Goal: Transaction & Acquisition: Purchase product/service

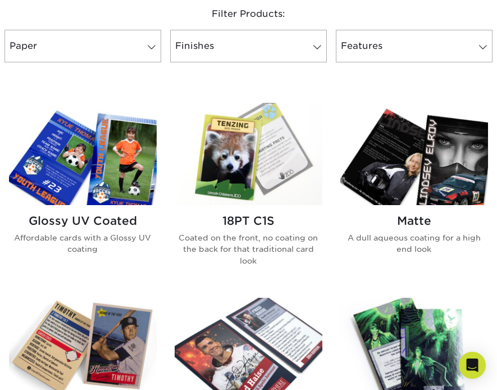
scroll to position [459, 0]
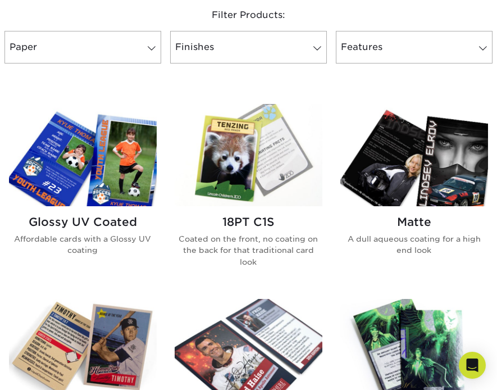
click at [99, 189] on img at bounding box center [83, 155] width 148 height 102
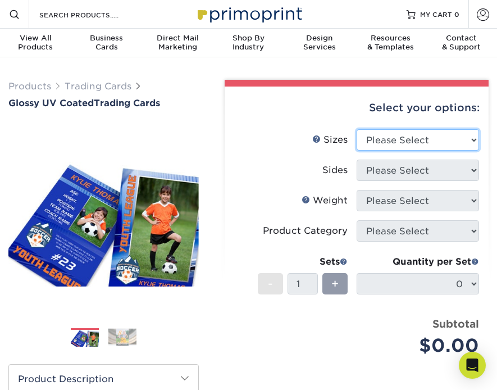
click at [397, 137] on select "Please Select 2.5" x 3.5"" at bounding box center [418, 139] width 123 height 21
select select "2.50x3.50"
click at [357, 129] on select "Please Select 2.5" x 3.5"" at bounding box center [418, 139] width 123 height 21
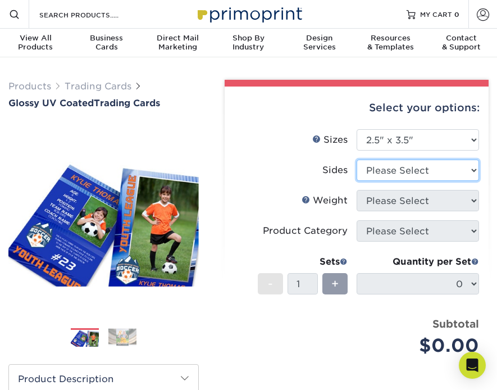
click at [415, 171] on select "Please Select Print Both Sides Print Front Only" at bounding box center [418, 170] width 123 height 21
select select "13abbda7-1d64-4f25-8bb2-c179b224825d"
click at [357, 160] on select "Please Select Print Both Sides Print Front Only" at bounding box center [418, 170] width 123 height 21
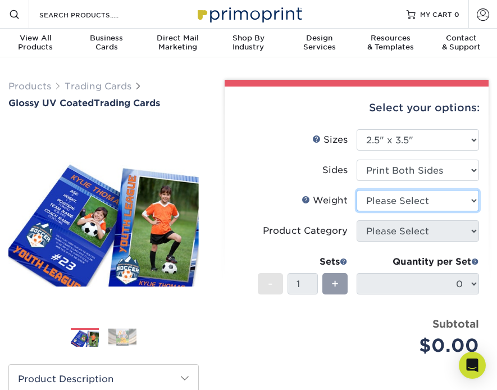
click at [416, 201] on select "Please Select 16PT 14PT 18PT C1S" at bounding box center [418, 200] width 123 height 21
select select "16PT"
click at [357, 190] on select "Please Select 16PT 14PT 18PT C1S" at bounding box center [418, 200] width 123 height 21
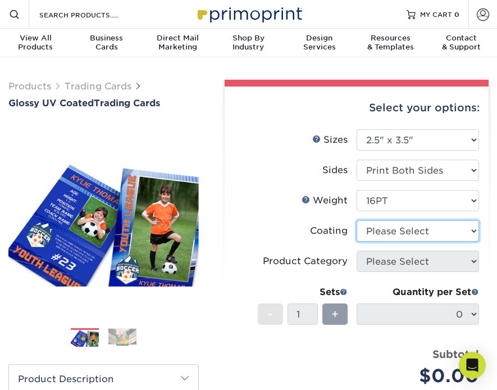
click at [412, 235] on select at bounding box center [418, 230] width 123 height 21
select select "ae367451-b2b8-45df-a344-0f05b6a12993"
click at [357, 220] on select at bounding box center [418, 230] width 123 height 21
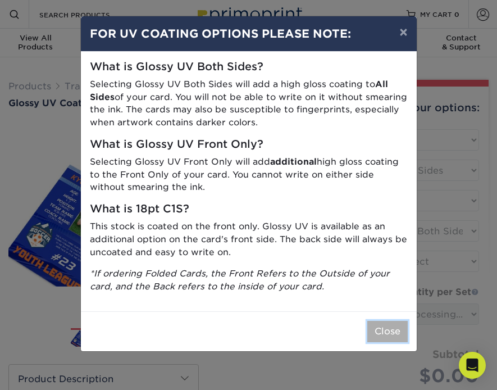
click at [380, 329] on button "Close" at bounding box center [388, 331] width 40 height 21
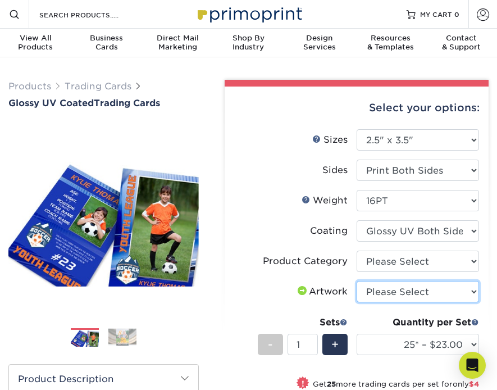
click at [435, 298] on select "Please Select I will upload files I need a design - $100" at bounding box center [418, 291] width 123 height 21
select select "upload"
click at [357, 281] on select "Please Select I will upload files I need a design - $100" at bounding box center [418, 291] width 123 height 21
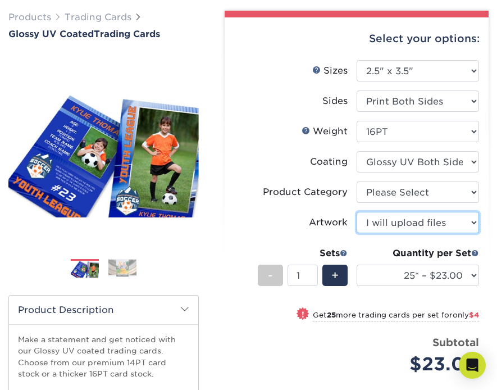
scroll to position [81, 0]
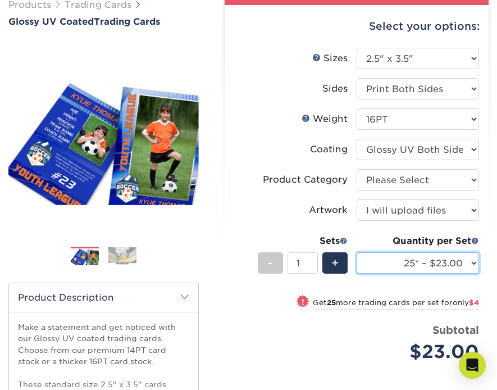
click at [470, 263] on select "25* – $23.00 50* – $27.00 75* – $33.00 100* – $37.00 250* – $47.00 500 – $58.00…" at bounding box center [418, 262] width 123 height 21
